Goal: Task Accomplishment & Management: Complete application form

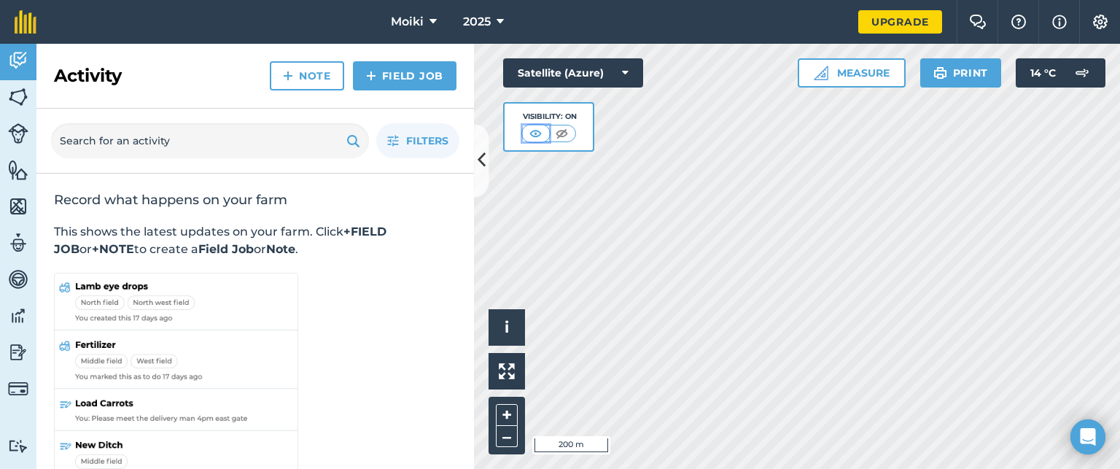
click at [548, 128] on button at bounding box center [536, 133] width 26 height 16
click at [9, 99] on img at bounding box center [18, 97] width 20 height 22
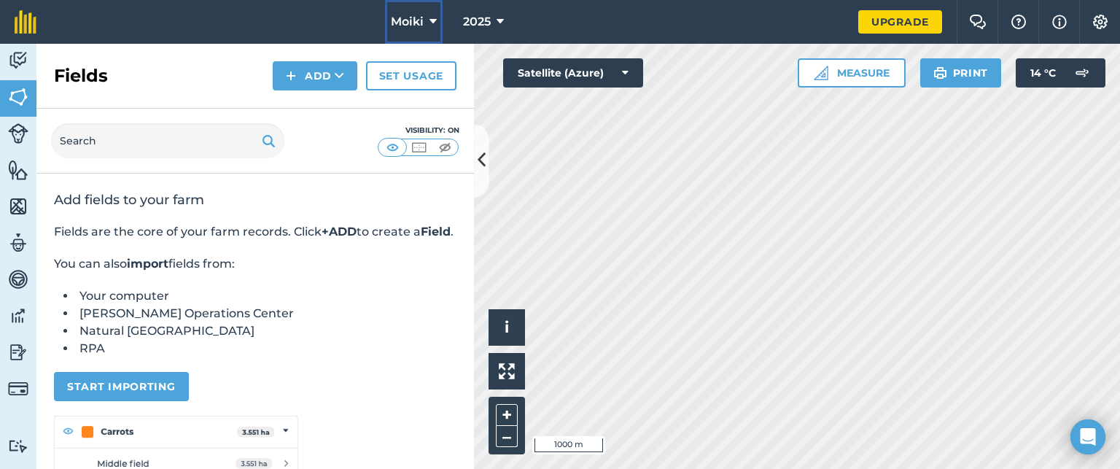
click at [432, 20] on icon at bounding box center [432, 21] width 7 height 17
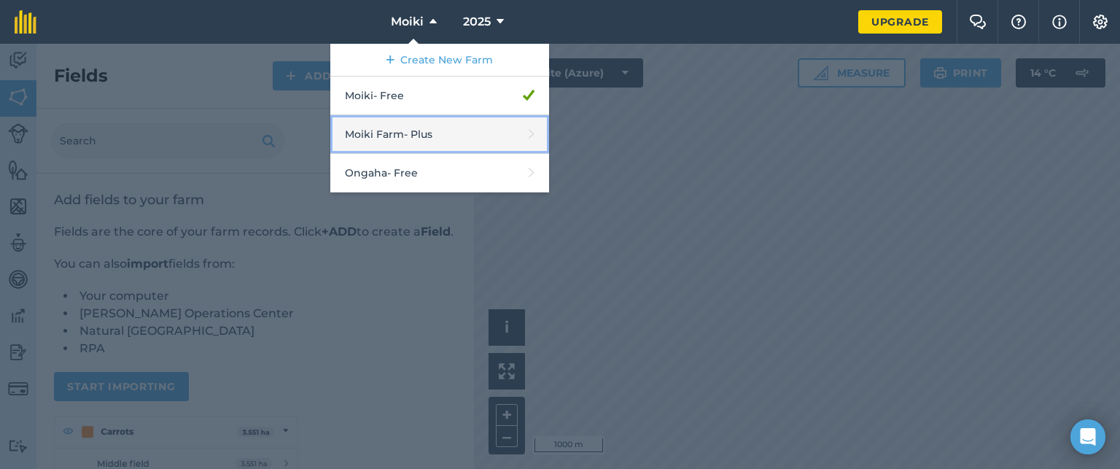
click at [423, 123] on link "Moiki Farm - Plus" at bounding box center [439, 134] width 219 height 39
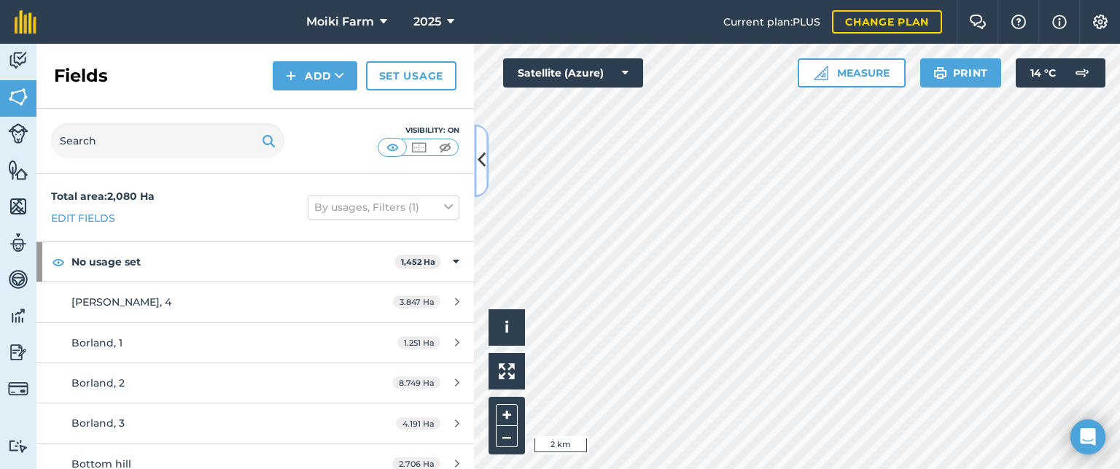
click at [485, 163] on icon at bounding box center [482, 161] width 8 height 26
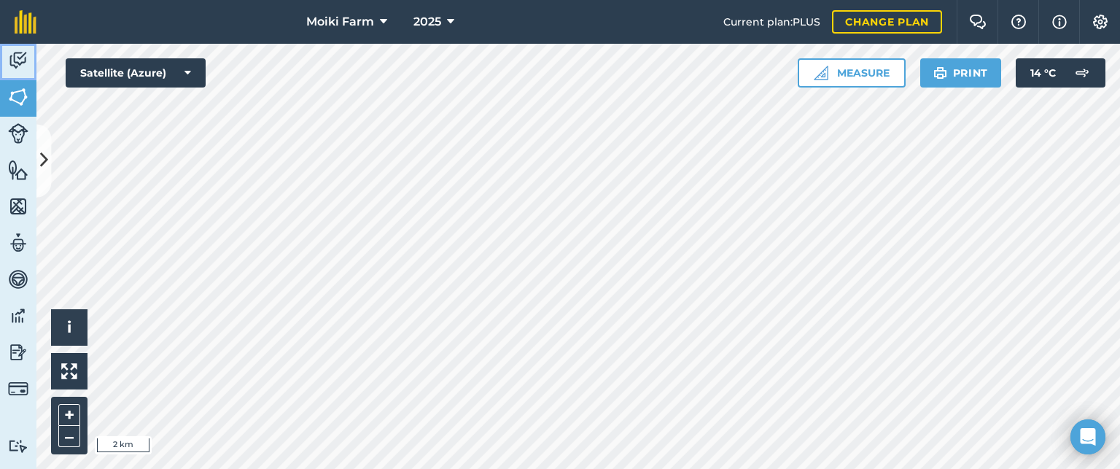
click at [15, 59] on img at bounding box center [18, 61] width 20 height 22
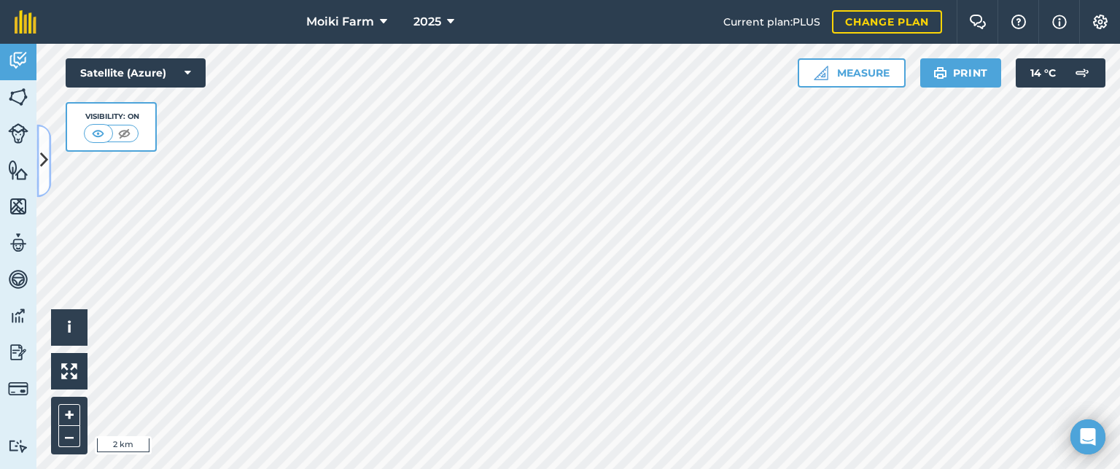
click at [43, 160] on icon at bounding box center [44, 161] width 8 height 26
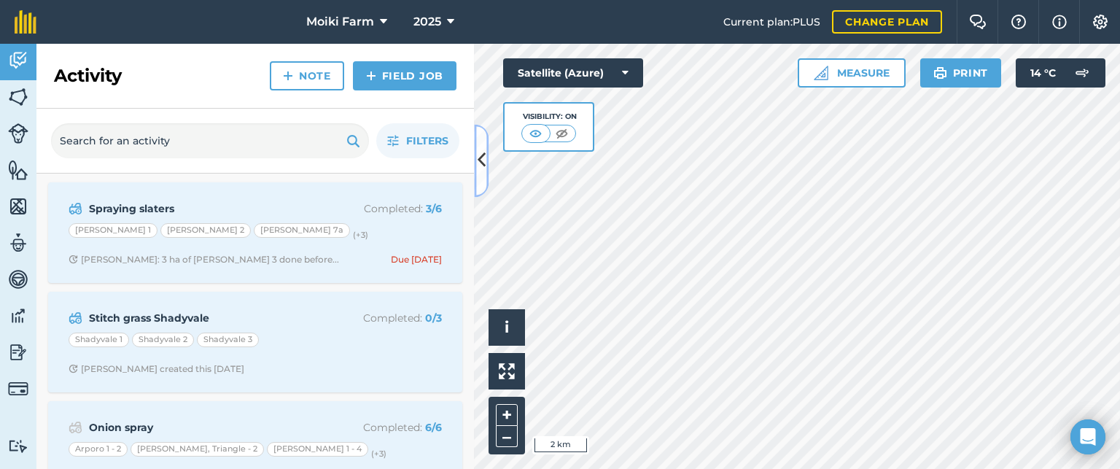
click at [480, 154] on icon at bounding box center [482, 161] width 8 height 26
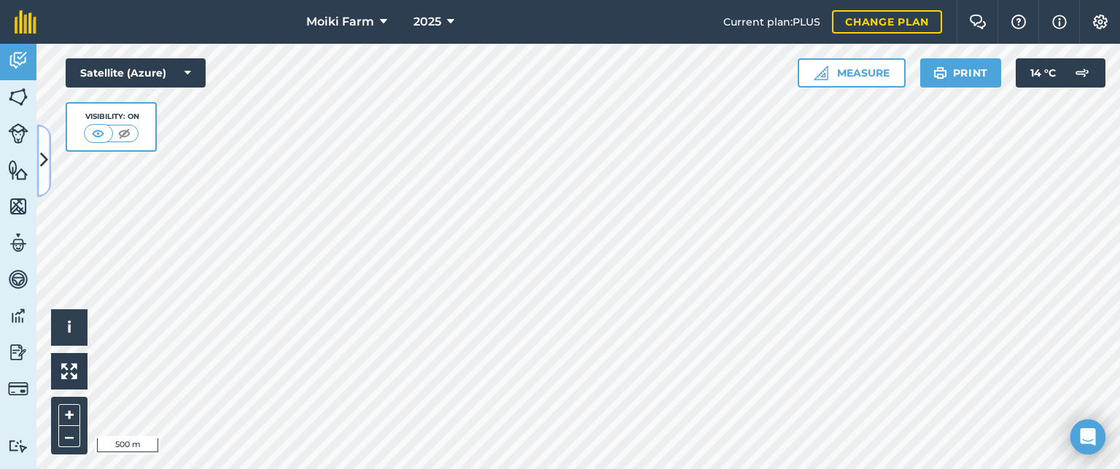
click at [44, 148] on icon at bounding box center [44, 161] width 8 height 26
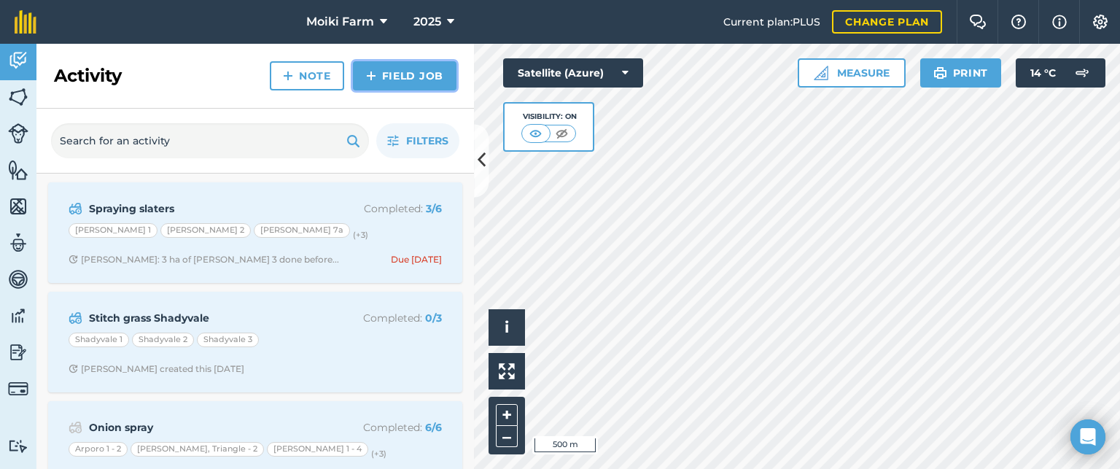
click at [405, 71] on link "Field Job" at bounding box center [405, 75] width 104 height 29
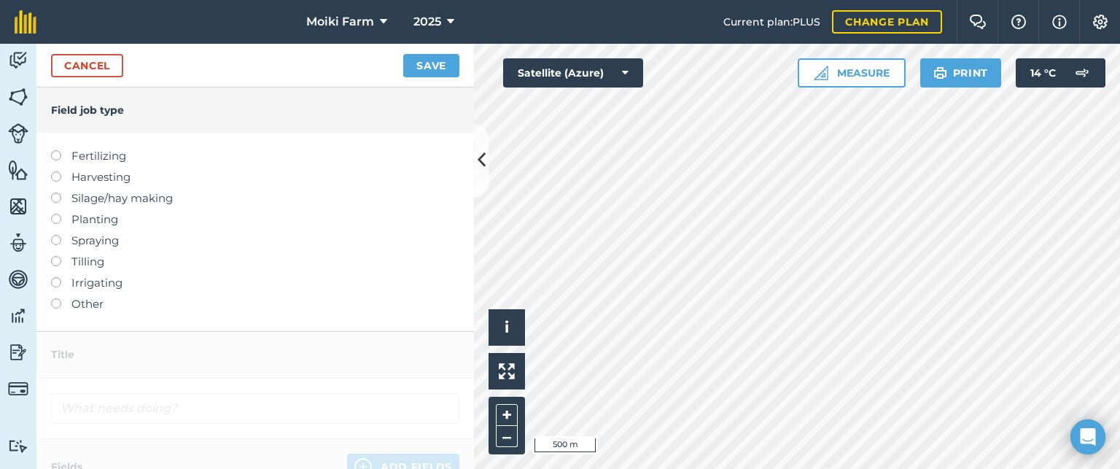
click at [56, 235] on label at bounding box center [61, 235] width 20 height 0
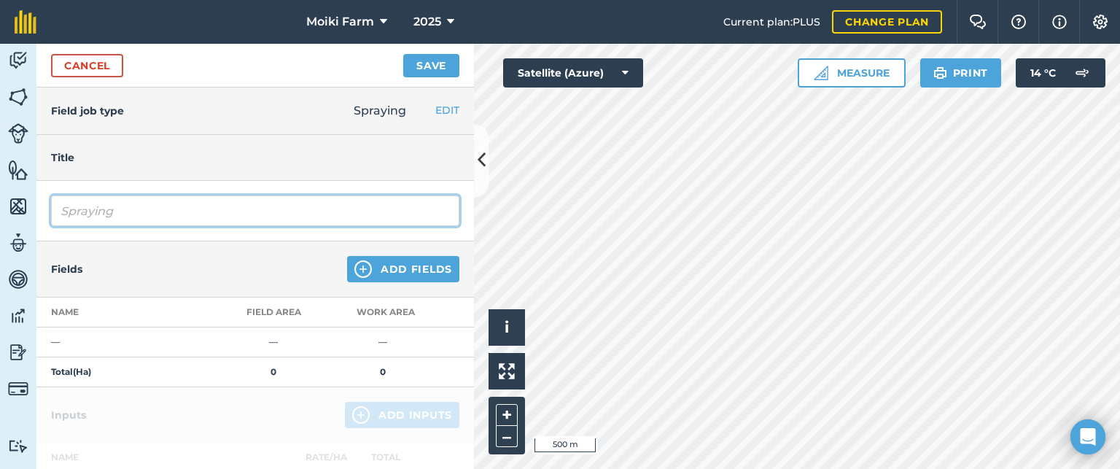
click at [120, 208] on input "Spraying" at bounding box center [255, 210] width 408 height 31
type input "Spray out putus and raanas"
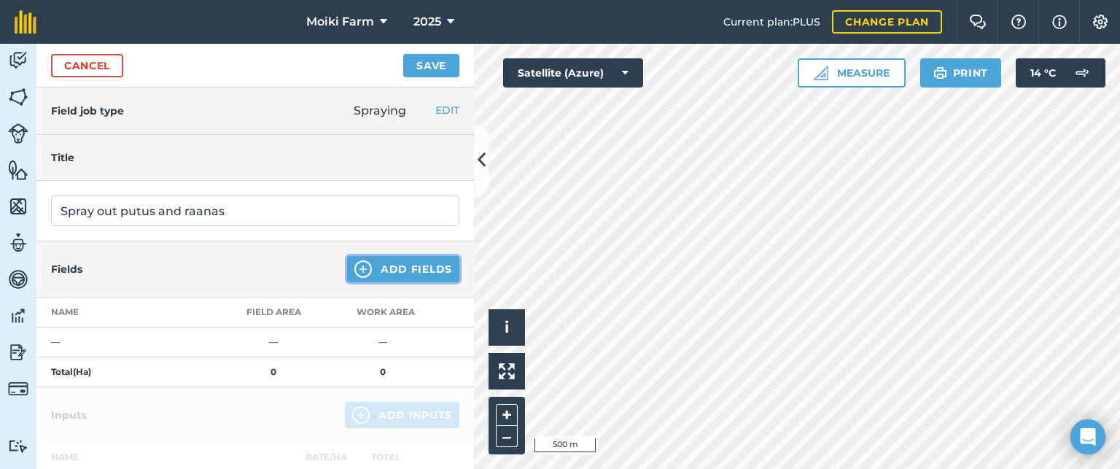
click at [354, 268] on img at bounding box center [362, 268] width 17 height 17
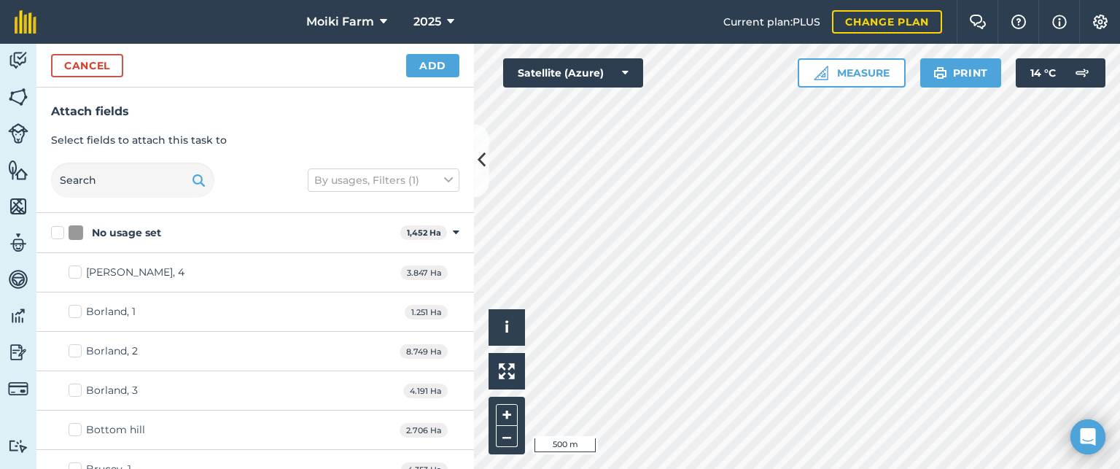
checkbox input "true"
click at [443, 63] on button "Add" at bounding box center [432, 65] width 53 height 23
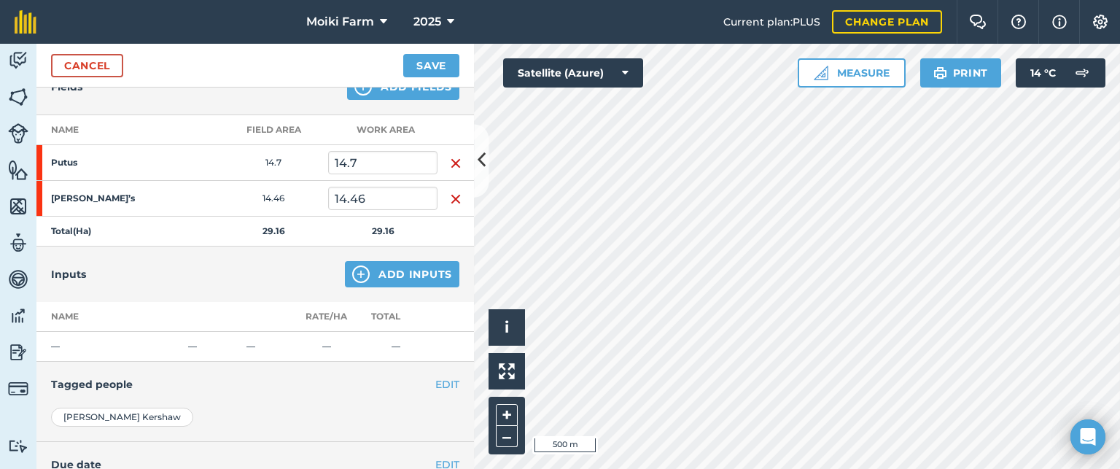
scroll to position [219, 0]
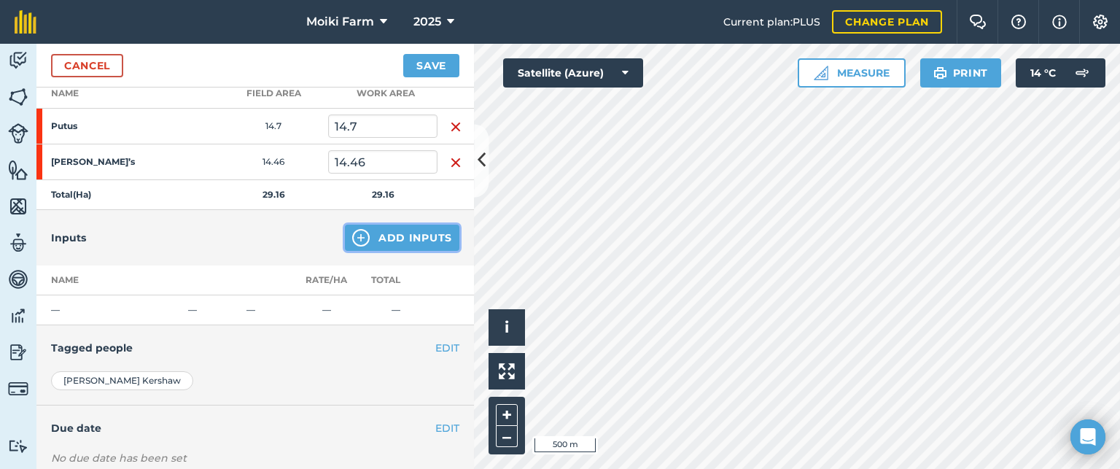
click at [384, 235] on button "Add Inputs" at bounding box center [402, 238] width 114 height 26
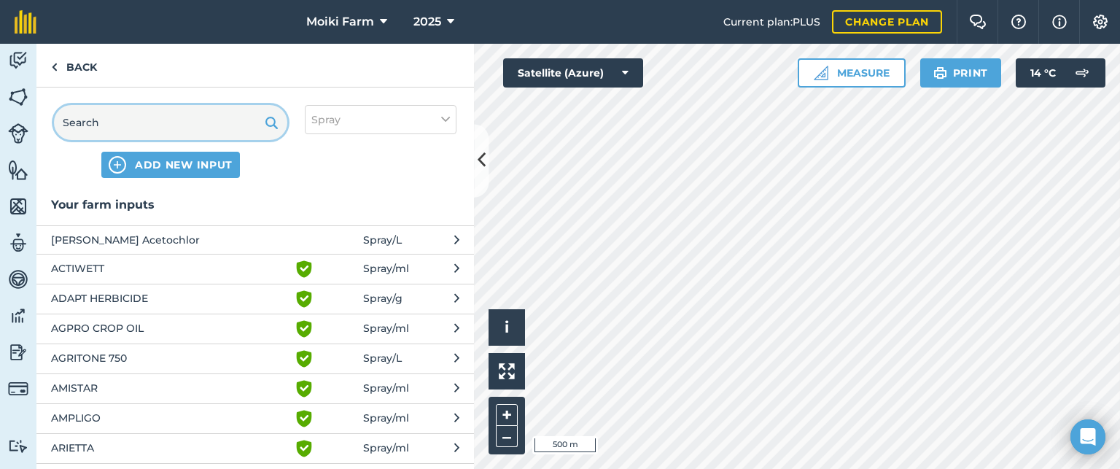
click at [104, 120] on input "text" at bounding box center [170, 122] width 233 height 35
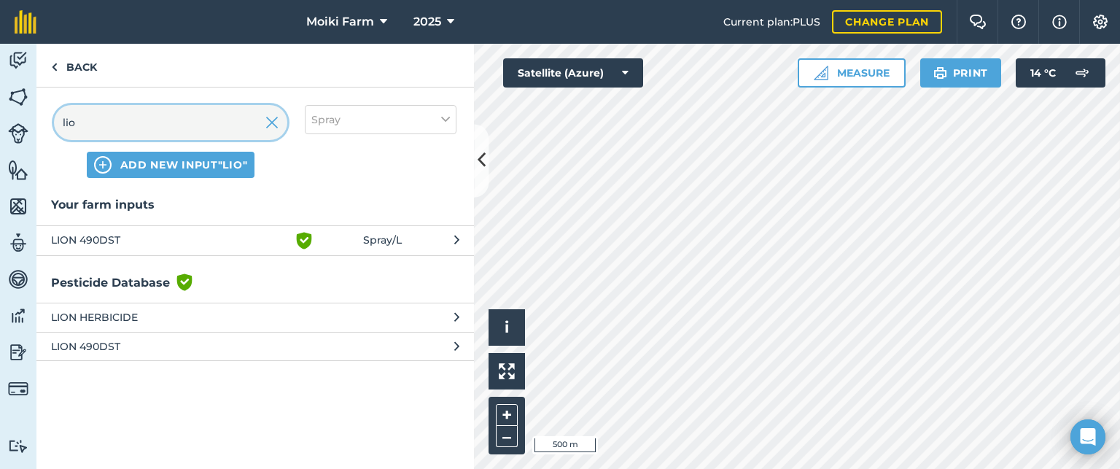
type input "lio"
click at [102, 238] on span "LION 490DST" at bounding box center [170, 240] width 238 height 17
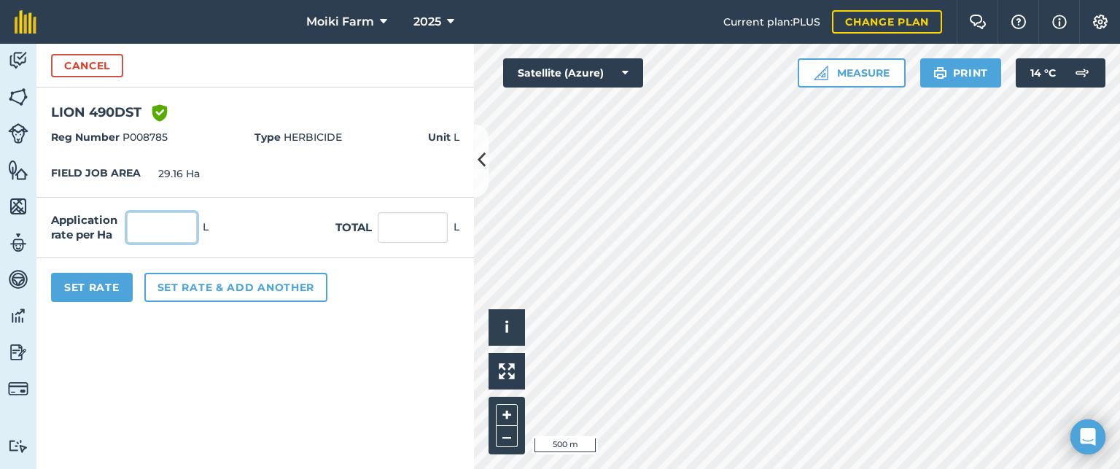
click at [170, 222] on input "text" at bounding box center [162, 227] width 70 height 31
type input "4"
type input "116.64"
click at [85, 283] on button "Set Rate" at bounding box center [92, 287] width 82 height 29
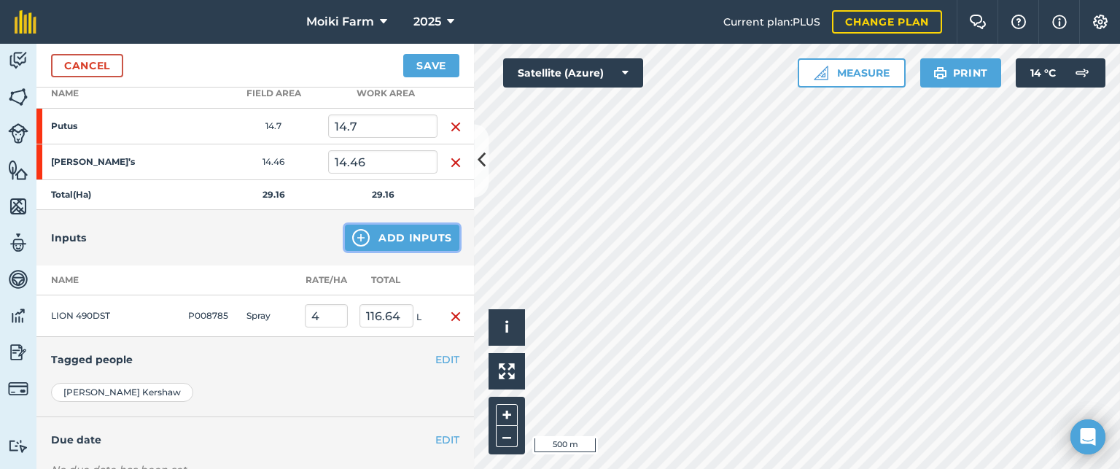
click at [352, 242] on img at bounding box center [360, 237] width 17 height 17
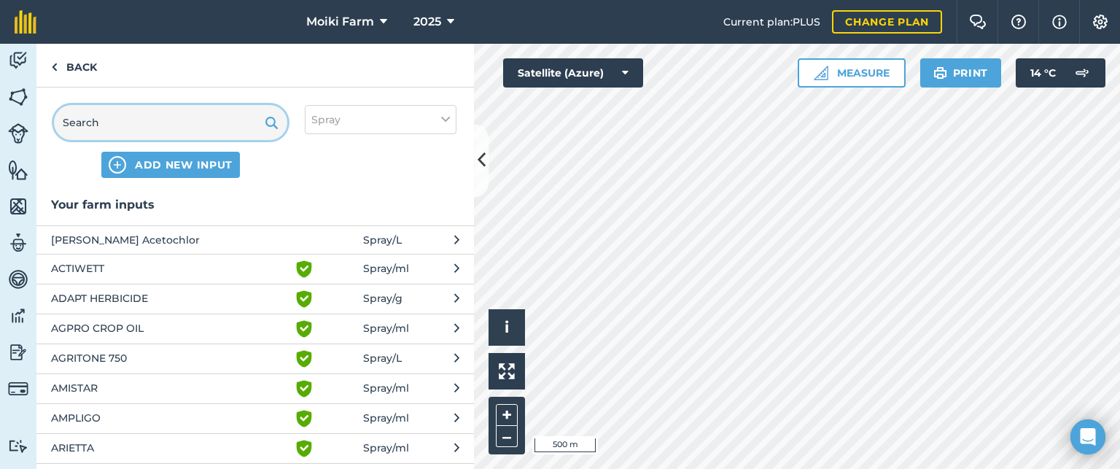
click at [133, 131] on input "text" at bounding box center [170, 122] width 233 height 35
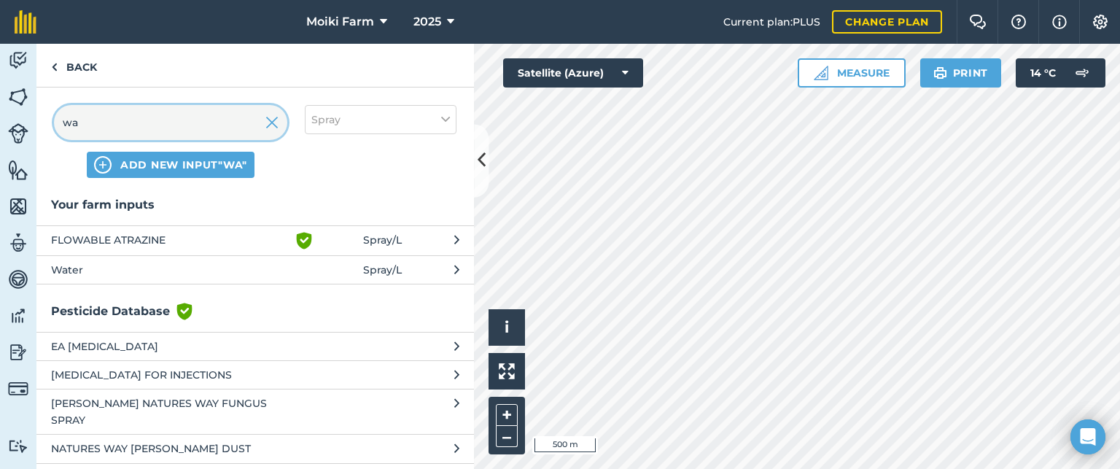
type input "wa"
click at [127, 262] on span "Water" at bounding box center [170, 270] width 238 height 16
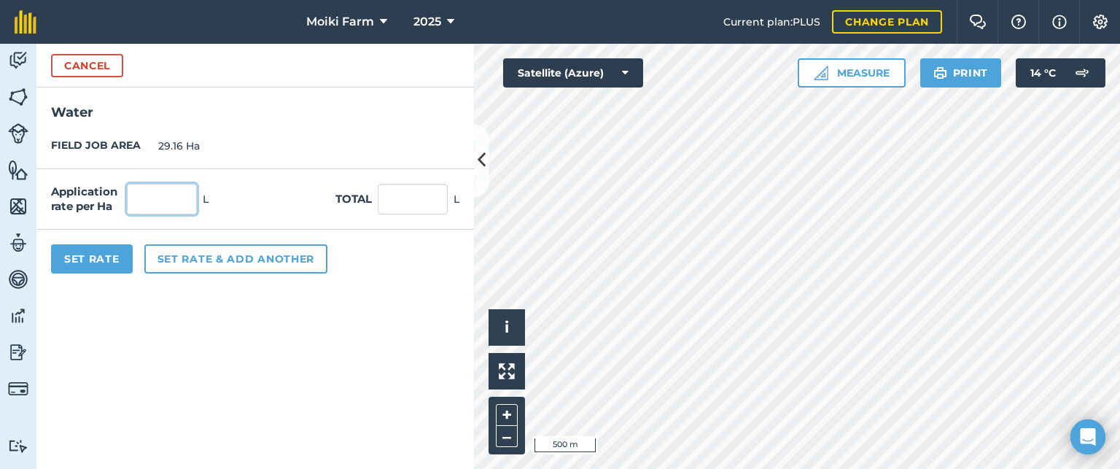
click at [155, 194] on input "text" at bounding box center [162, 199] width 70 height 31
type input "150"
type input "4,374"
click at [75, 252] on button "Set Rate" at bounding box center [92, 258] width 82 height 29
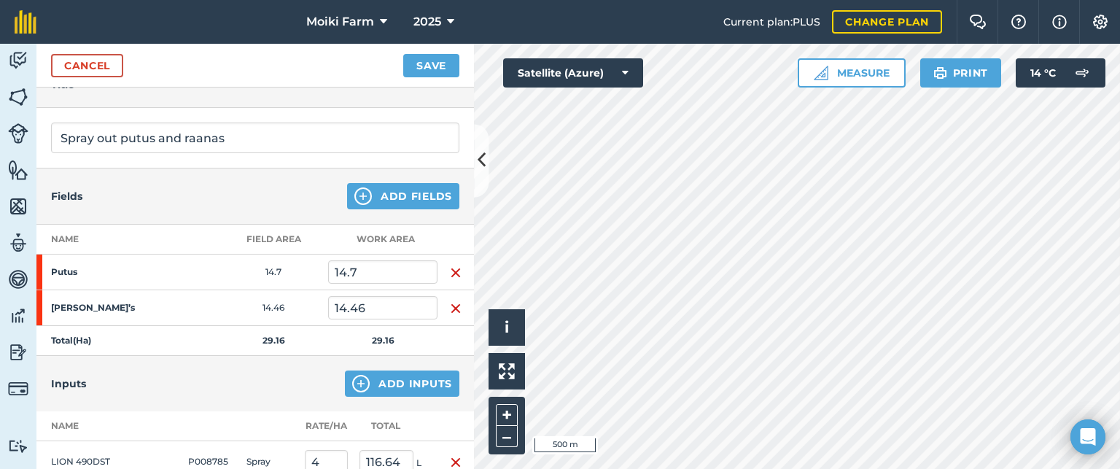
scroll to position [146, 0]
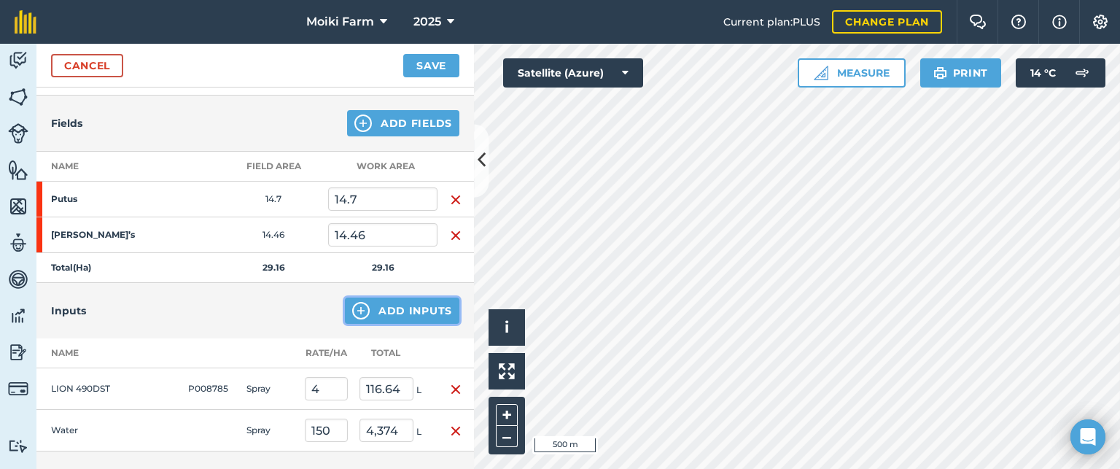
click at [402, 306] on button "Add Inputs" at bounding box center [402, 310] width 114 height 26
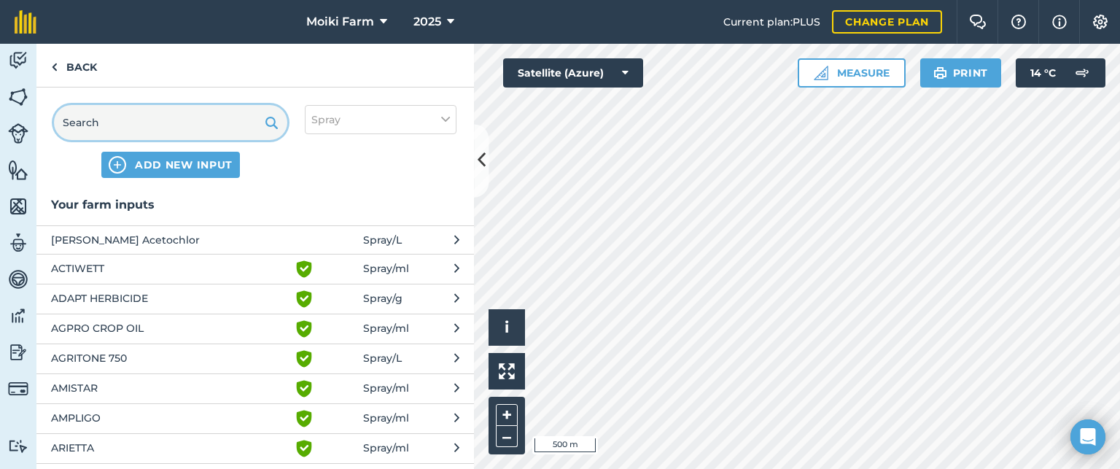
click at [122, 126] on input "text" at bounding box center [170, 122] width 233 height 35
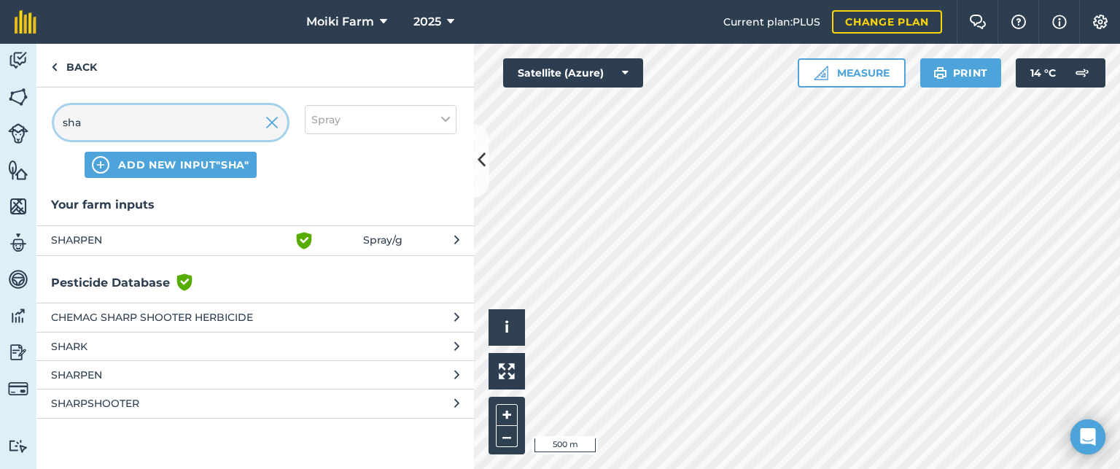
drag, startPoint x: 107, startPoint y: 124, endPoint x: 42, endPoint y: 125, distance: 64.9
click at [42, 125] on div "sha ADD NEW INPUT "sha" Spray" at bounding box center [254, 141] width 437 height 108
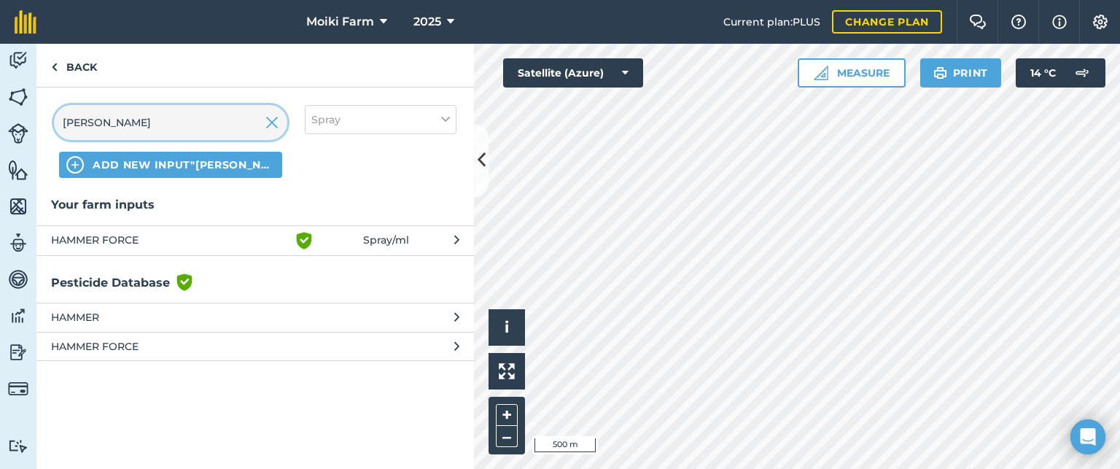
type input "[PERSON_NAME]"
click at [121, 232] on span "HAMMER FORCE" at bounding box center [170, 240] width 238 height 17
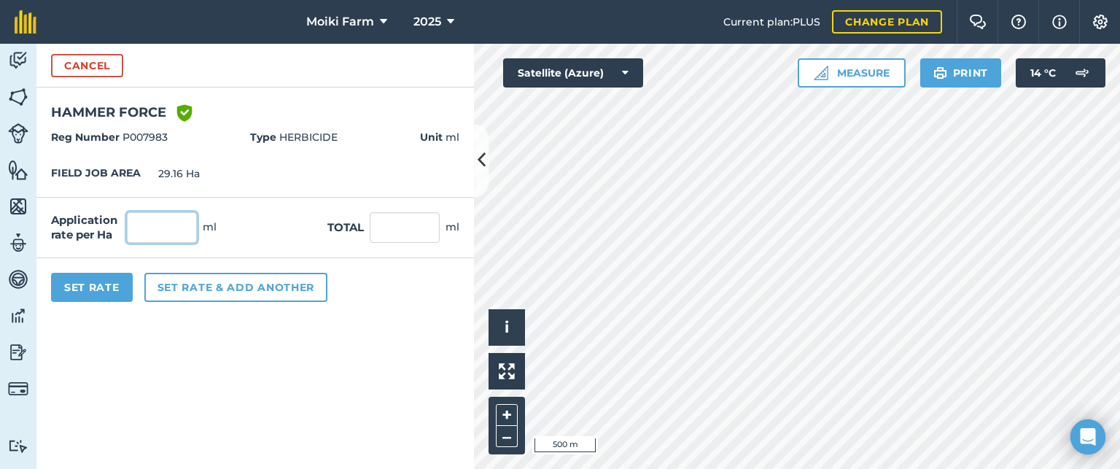
click at [163, 226] on input "text" at bounding box center [162, 227] width 70 height 31
type input "50"
type input "1,458"
click at [93, 285] on button "Set Rate" at bounding box center [92, 287] width 82 height 29
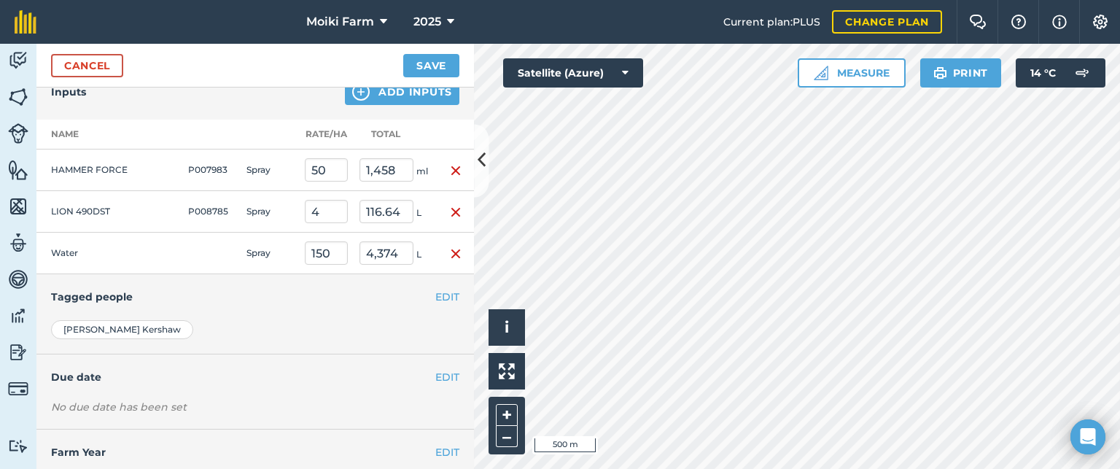
scroll to position [399, 0]
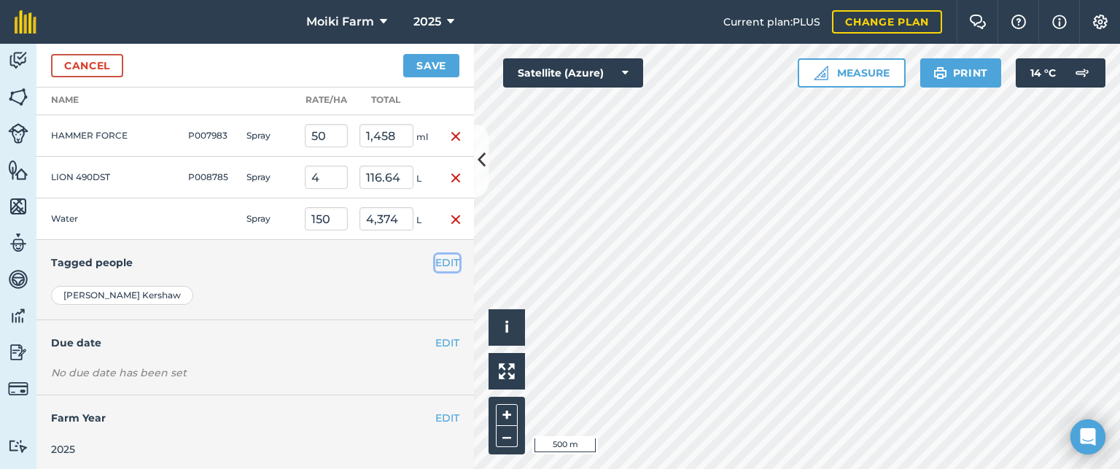
click at [437, 262] on button "EDIT" at bounding box center [447, 262] width 24 height 16
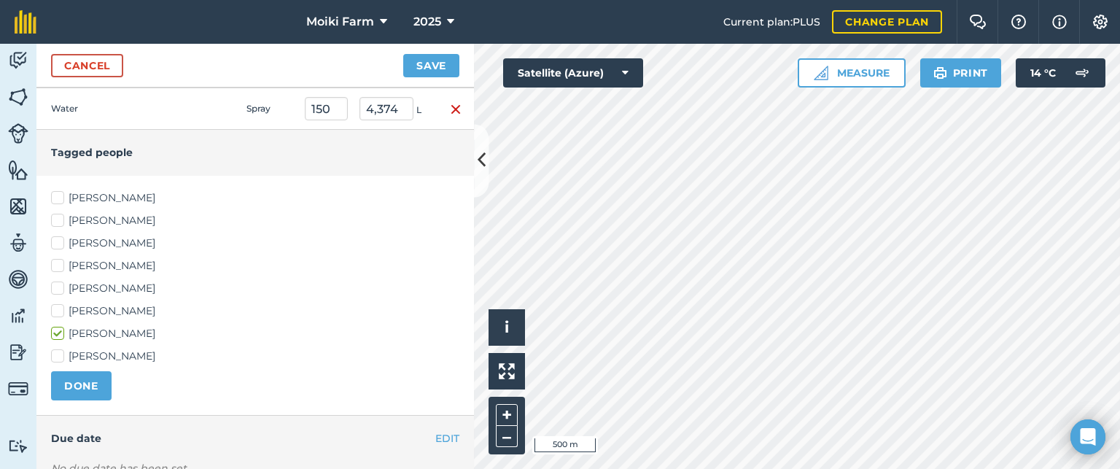
scroll to position [545, 0]
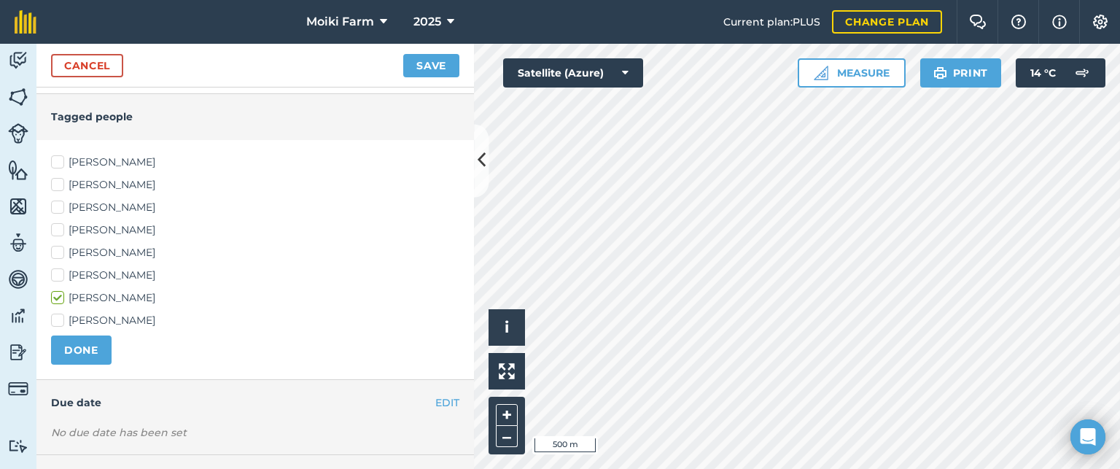
click at [59, 317] on label "[PERSON_NAME]" at bounding box center [255, 320] width 408 height 15
click at [59, 317] on input "[PERSON_NAME]" at bounding box center [55, 317] width 9 height 9
checkbox input "true"
click at [66, 342] on button "DONE" at bounding box center [81, 349] width 61 height 29
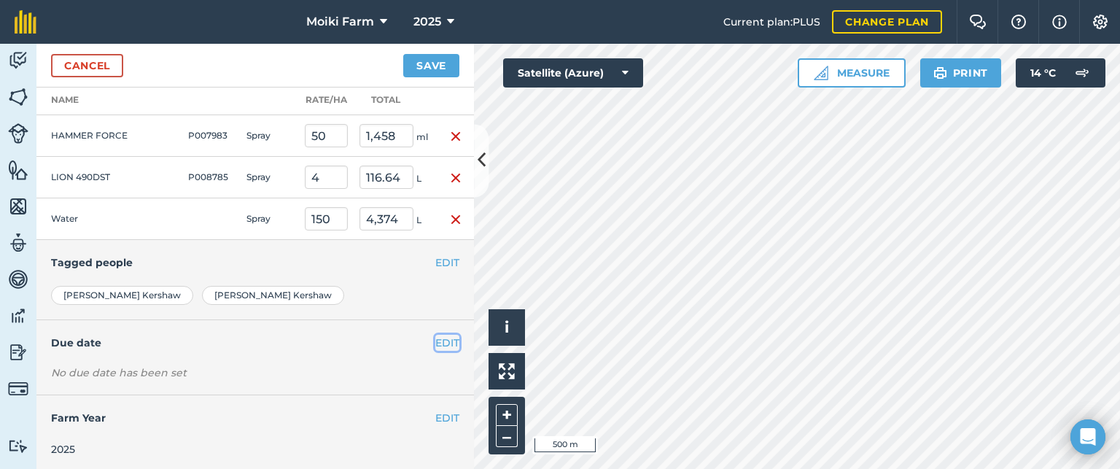
click at [435, 335] on button "EDIT" at bounding box center [447, 343] width 24 height 16
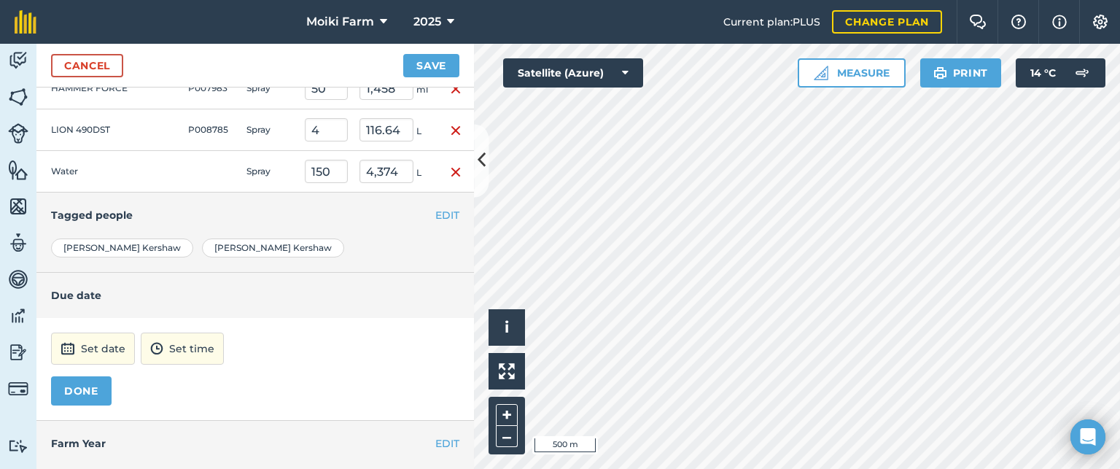
scroll to position [471, 0]
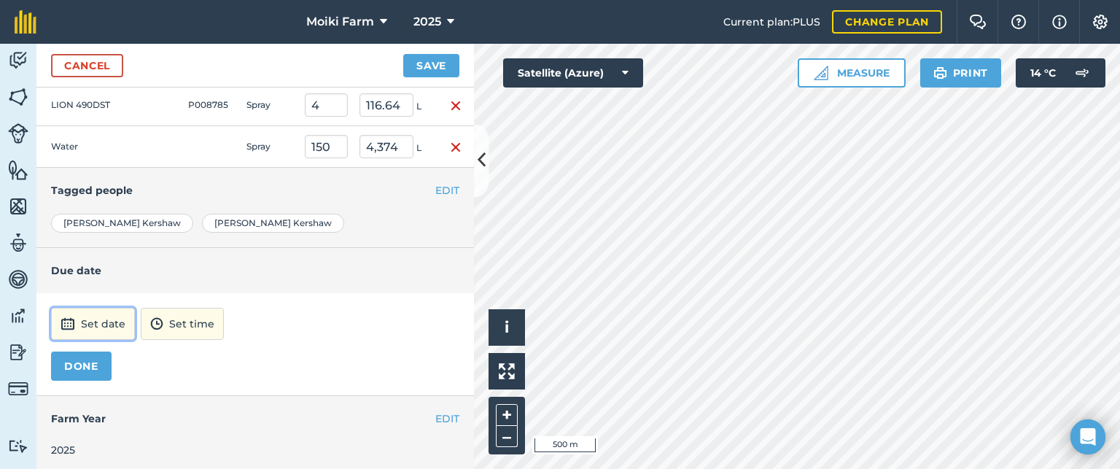
click at [116, 325] on button "Set date" at bounding box center [93, 324] width 84 height 32
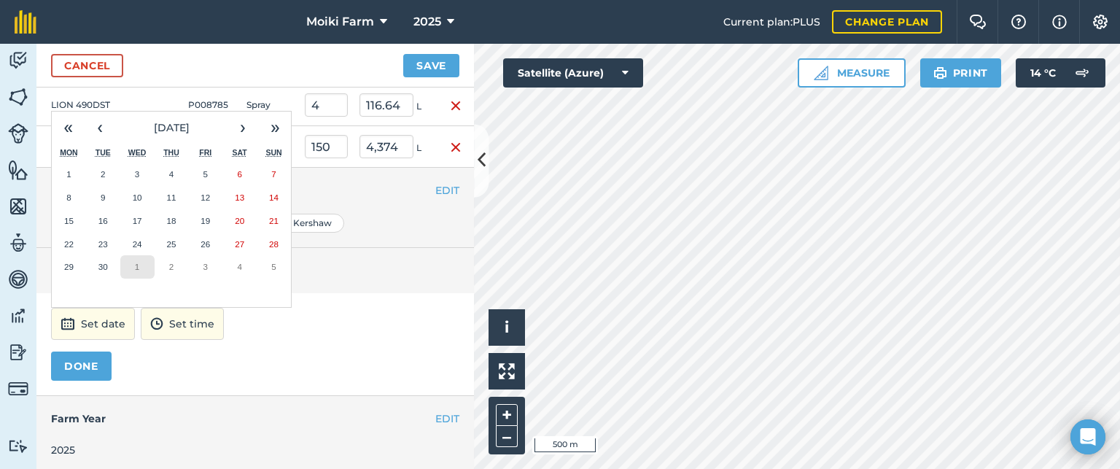
click at [132, 266] on button "1" at bounding box center [137, 266] width 34 height 23
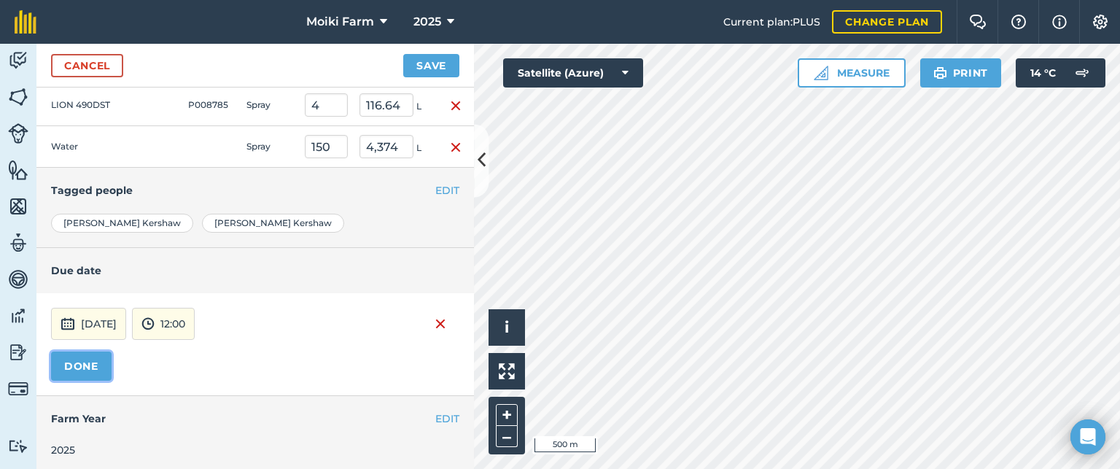
click at [96, 361] on button "DONE" at bounding box center [81, 365] width 61 height 29
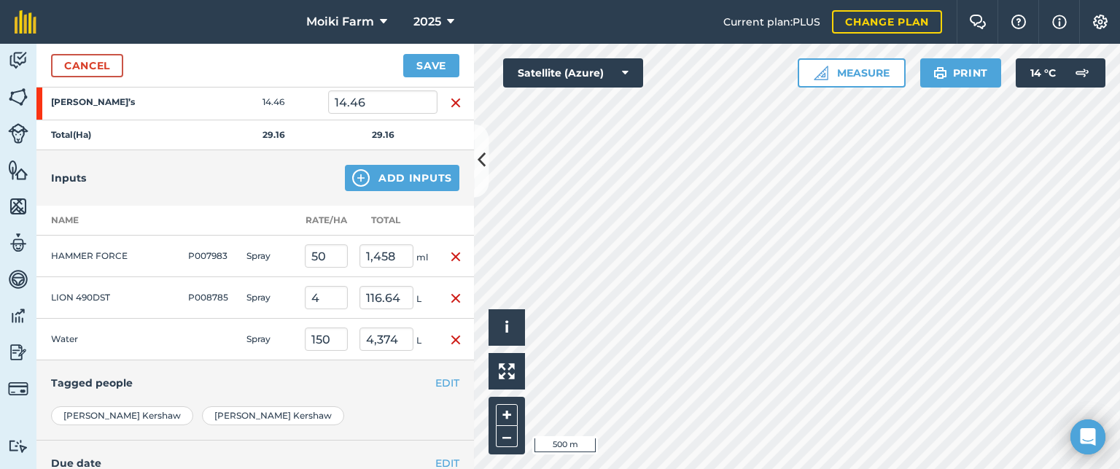
scroll to position [183, 0]
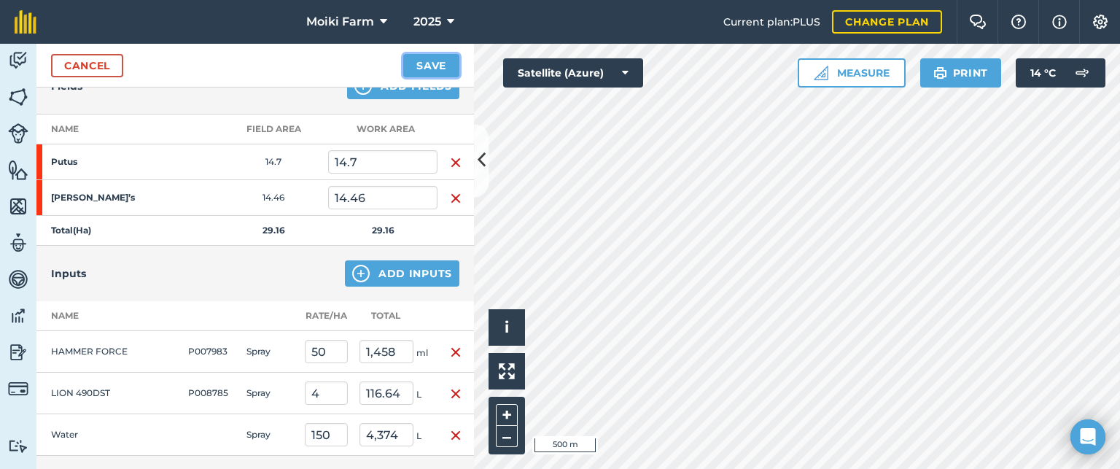
click at [433, 68] on button "Save" at bounding box center [431, 65] width 56 height 23
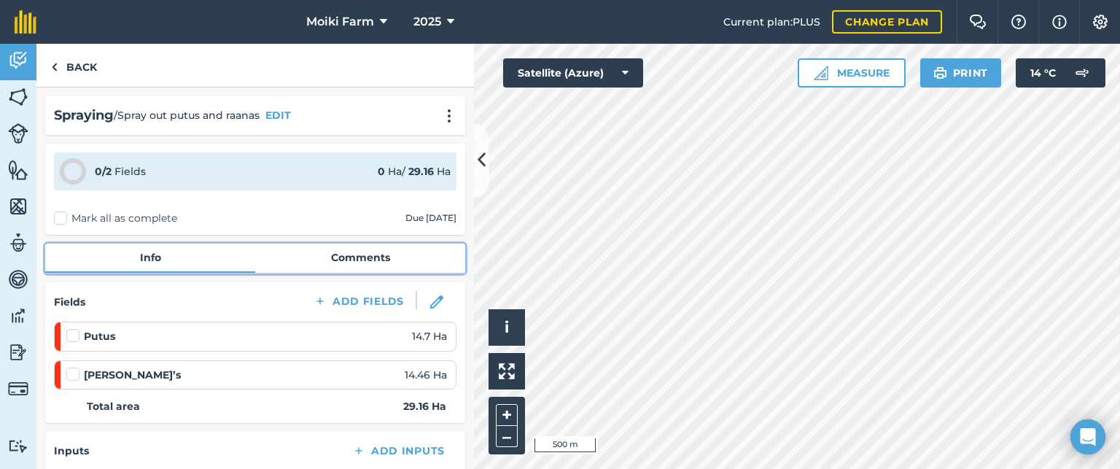
click at [347, 253] on link "Comments" at bounding box center [360, 258] width 210 height 28
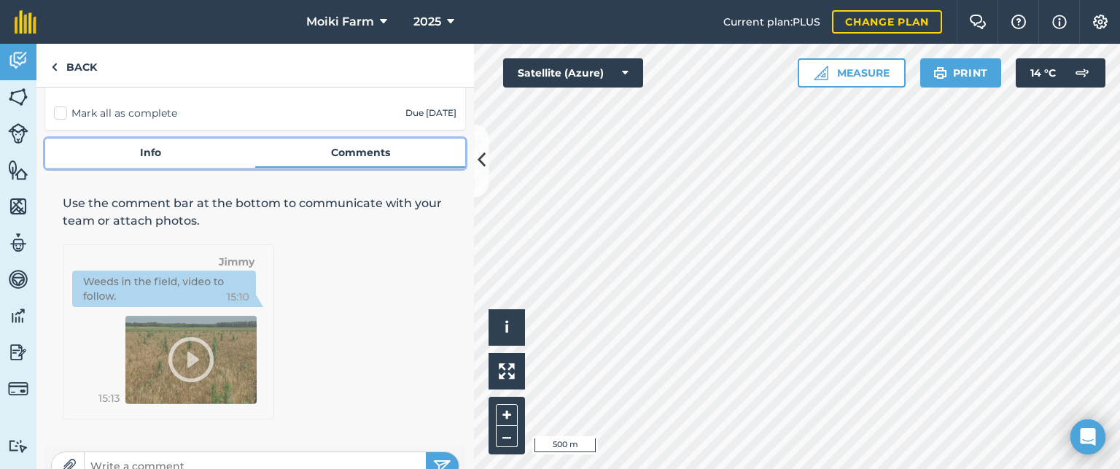
scroll to position [131, 0]
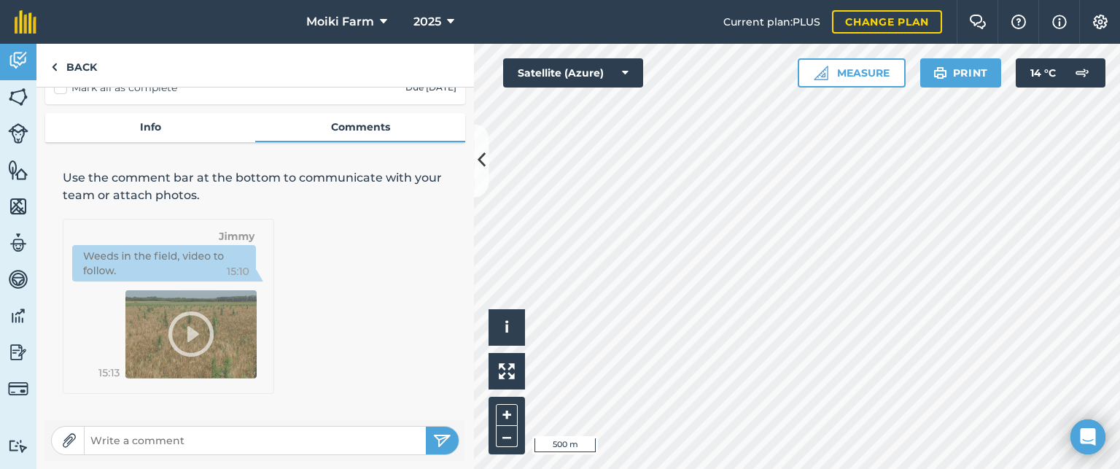
click at [175, 437] on input "text" at bounding box center [255, 440] width 341 height 20
type input "only use hammer on putus"
click at [433, 437] on img "submit" at bounding box center [442, 440] width 18 height 17
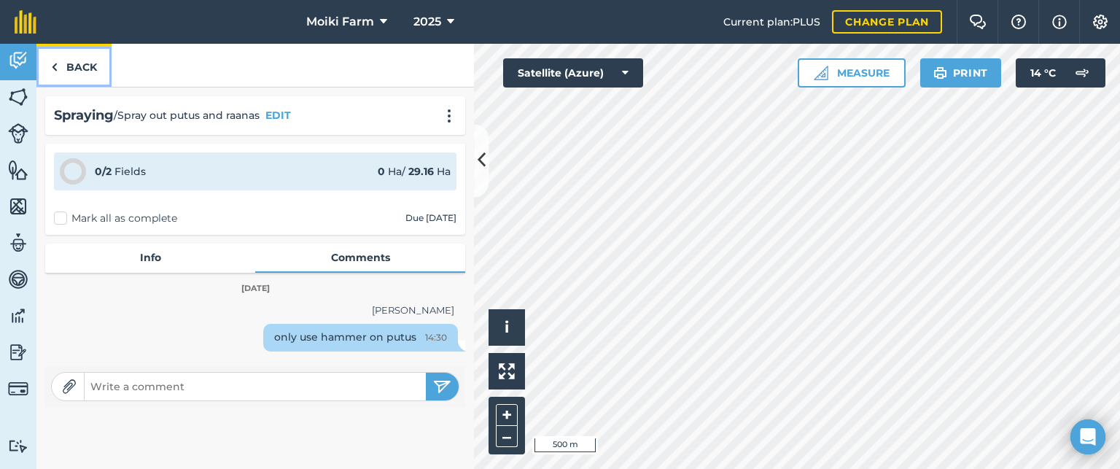
click at [52, 57] on link "Back" at bounding box center [73, 65] width 75 height 43
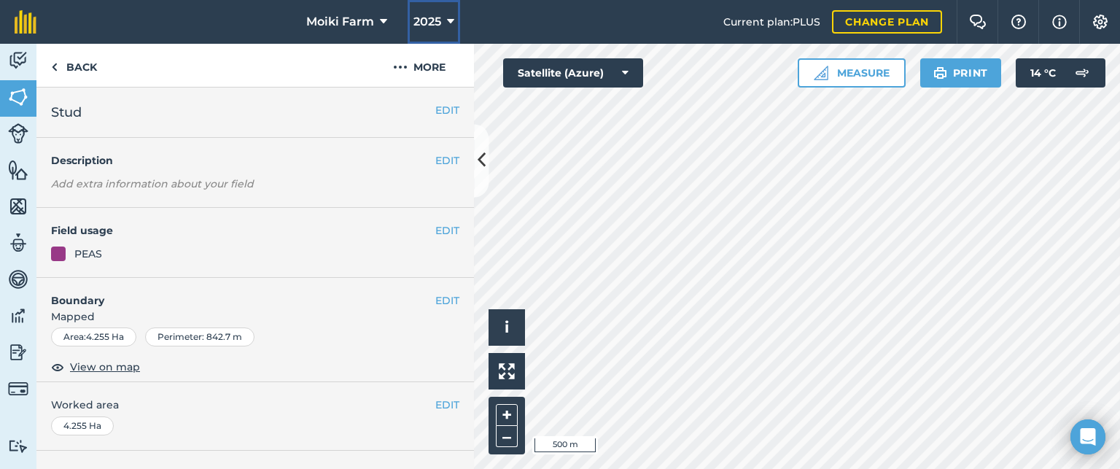
click at [447, 23] on icon at bounding box center [450, 21] width 7 height 17
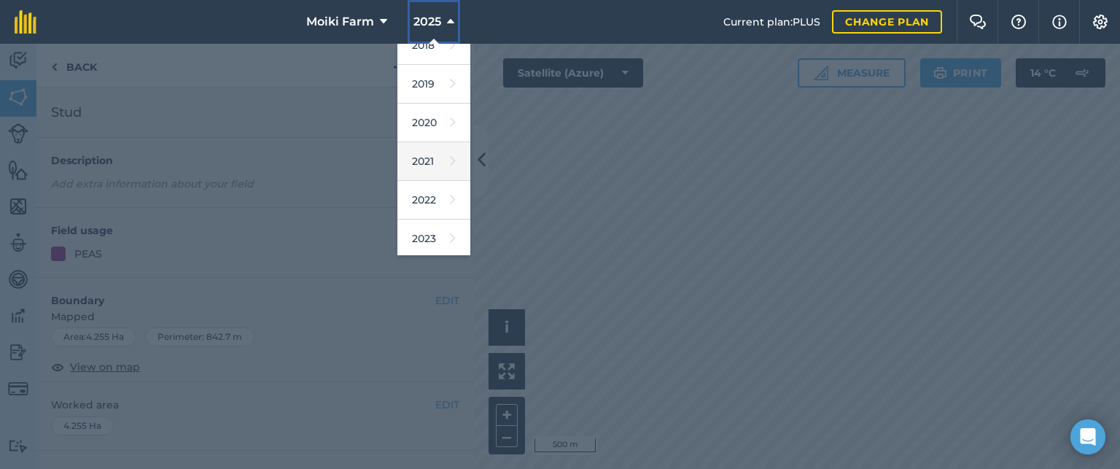
scroll to position [211, 0]
click at [819, 230] on div at bounding box center [560, 256] width 1120 height 425
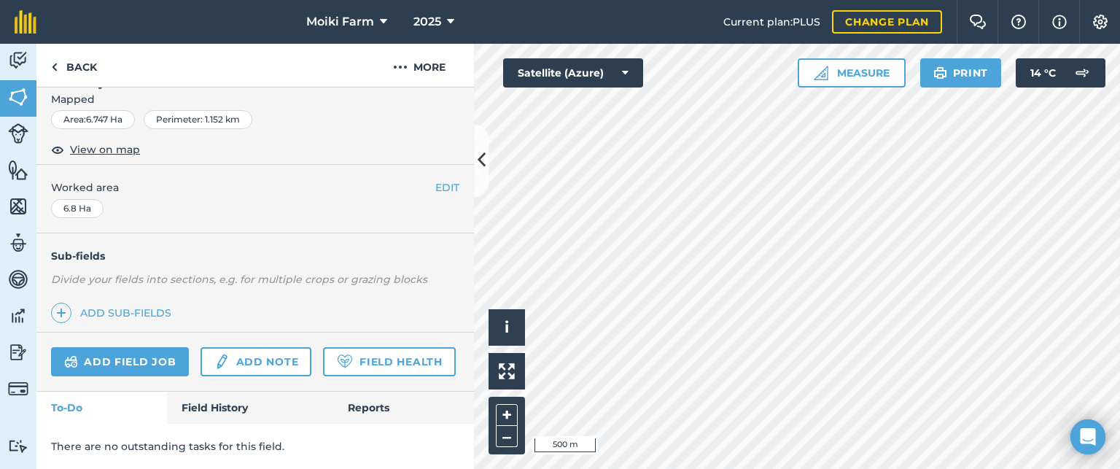
scroll to position [256, 0]
click at [235, 409] on link "Field History" at bounding box center [250, 408] width 166 height 32
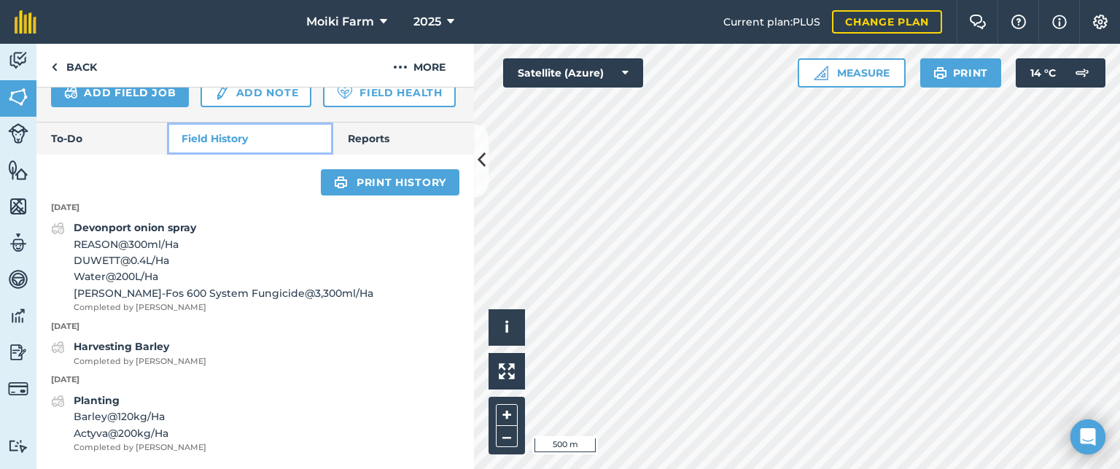
scroll to position [524, 0]
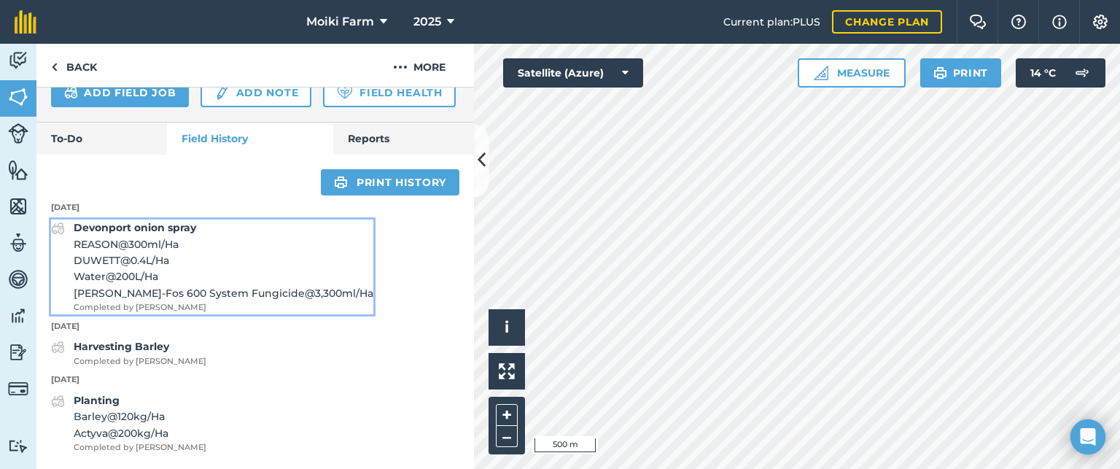
click at [89, 246] on span "REASON @ 300 ml / Ha" at bounding box center [224, 244] width 300 height 16
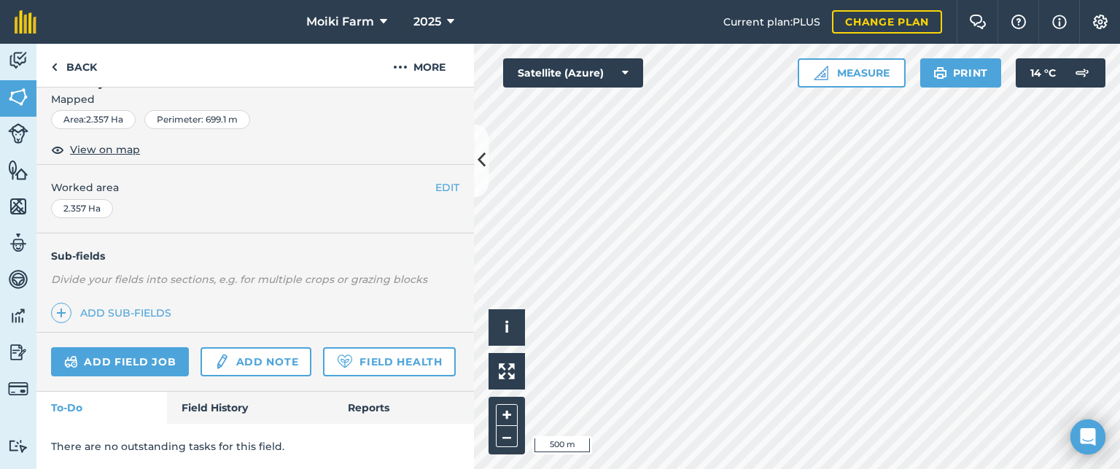
scroll to position [256, 0]
click at [233, 405] on link "Field History" at bounding box center [250, 408] width 166 height 32
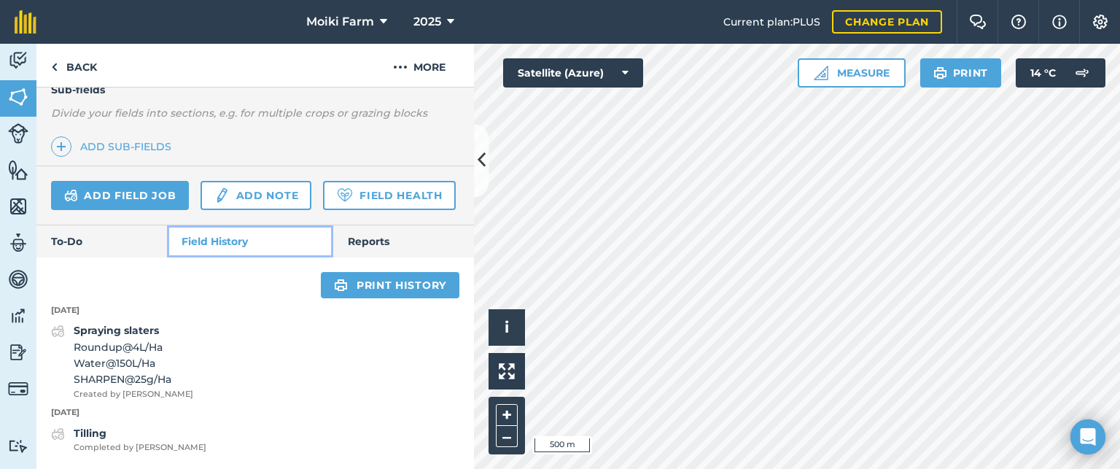
scroll to position [421, 0]
click at [181, 355] on div "Spraying slaters Roundup @ 4 L / Ha Water @ 150 L / Ha SHARPEN @ 25 g / Ha Crea…" at bounding box center [254, 361] width 437 height 78
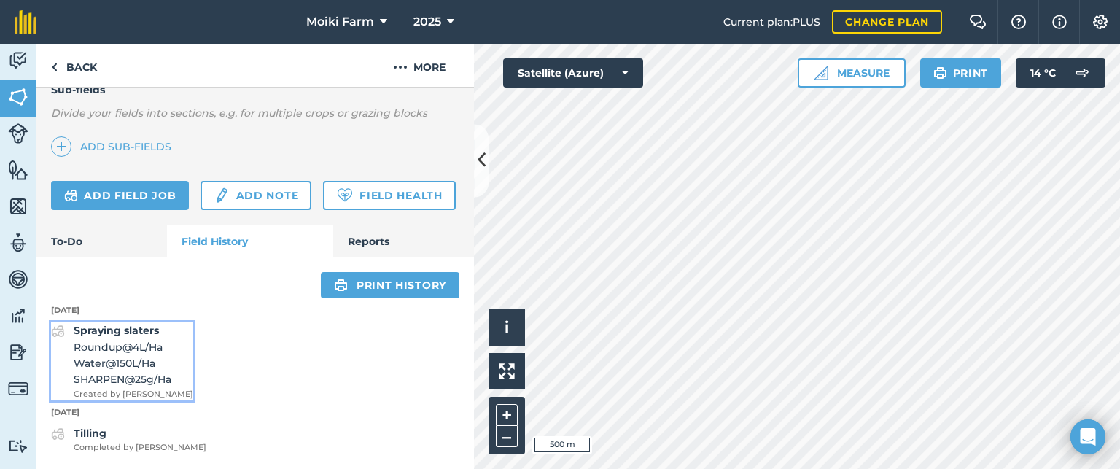
click at [135, 368] on span "Water @ 150 L / Ha" at bounding box center [134, 363] width 120 height 16
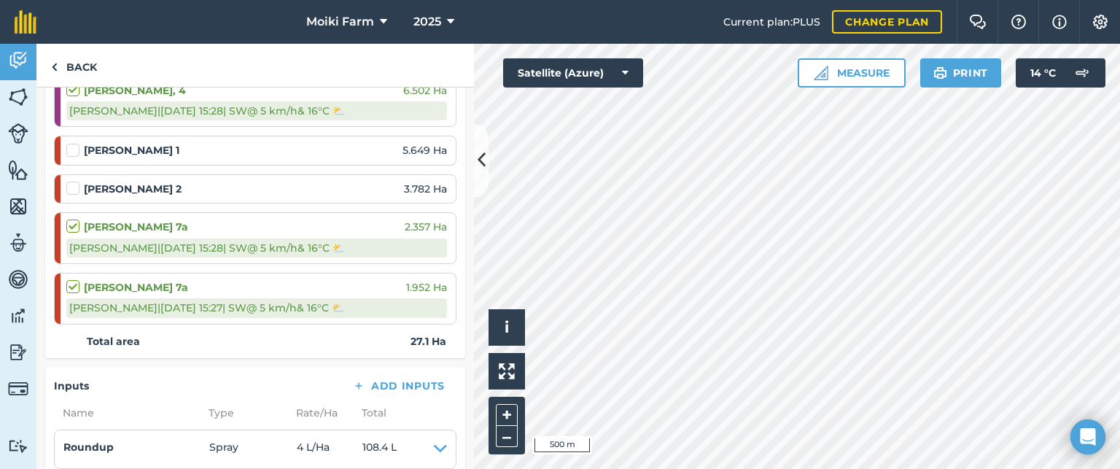
scroll to position [251, 0]
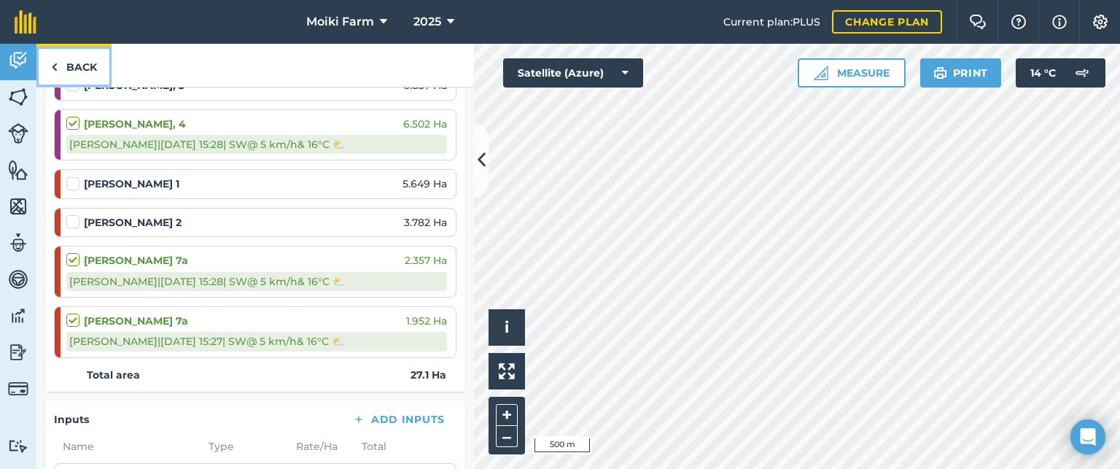
click at [68, 63] on link "Back" at bounding box center [73, 65] width 75 height 43
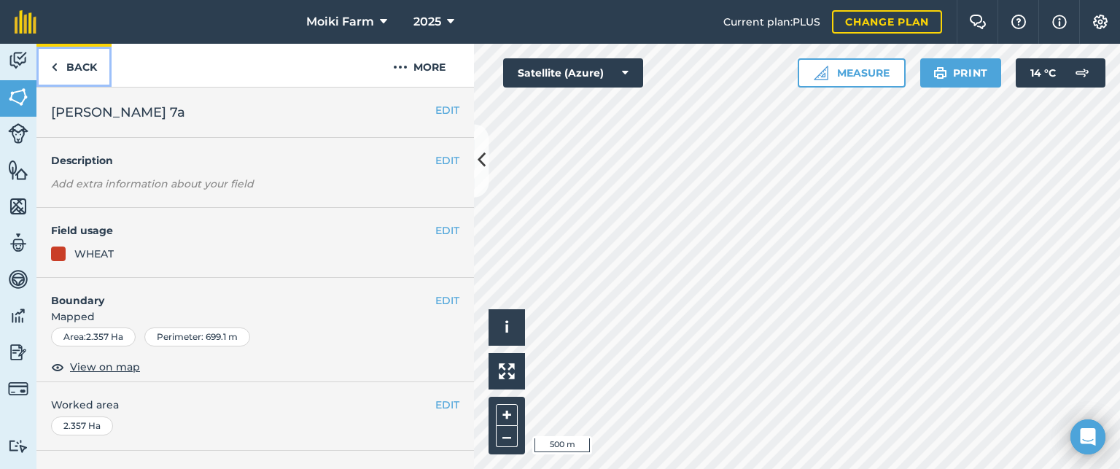
click at [64, 63] on link "Back" at bounding box center [73, 65] width 75 height 43
